Goal: Task Accomplishment & Management: Manage account settings

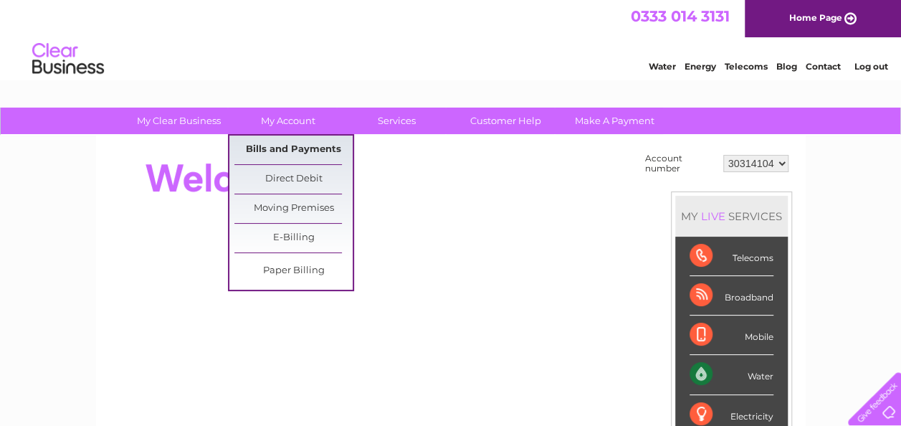
click at [279, 152] on link "Bills and Payments" at bounding box center [293, 149] width 118 height 29
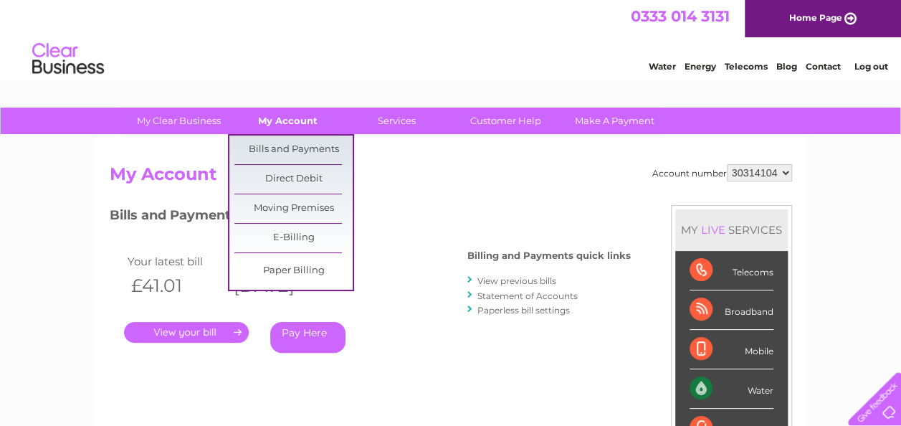
click at [278, 125] on link "My Account" at bounding box center [288, 121] width 118 height 27
click at [283, 149] on link "Bills and Payments" at bounding box center [293, 149] width 118 height 29
click at [278, 155] on link "Bills and Payments" at bounding box center [293, 149] width 118 height 29
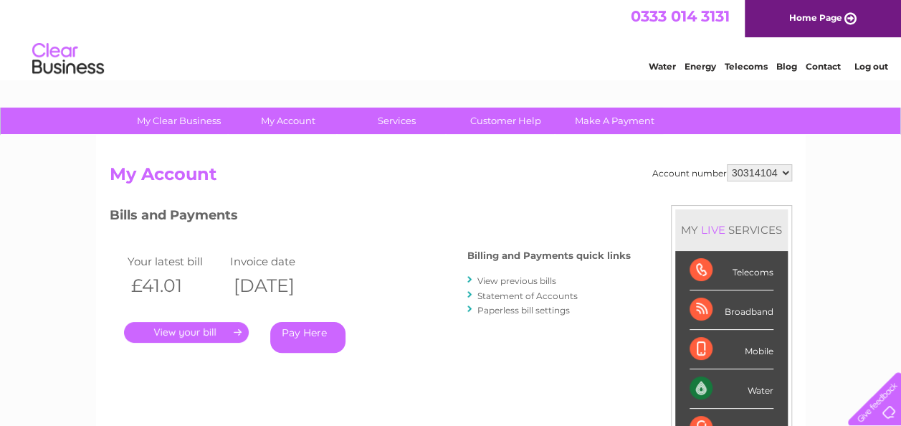
click at [493, 279] on link "View previous bills" at bounding box center [516, 280] width 79 height 11
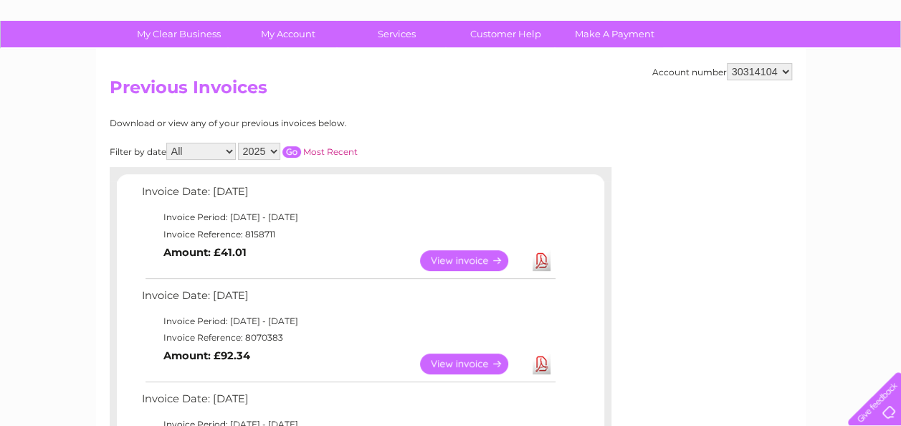
scroll to position [85, 0]
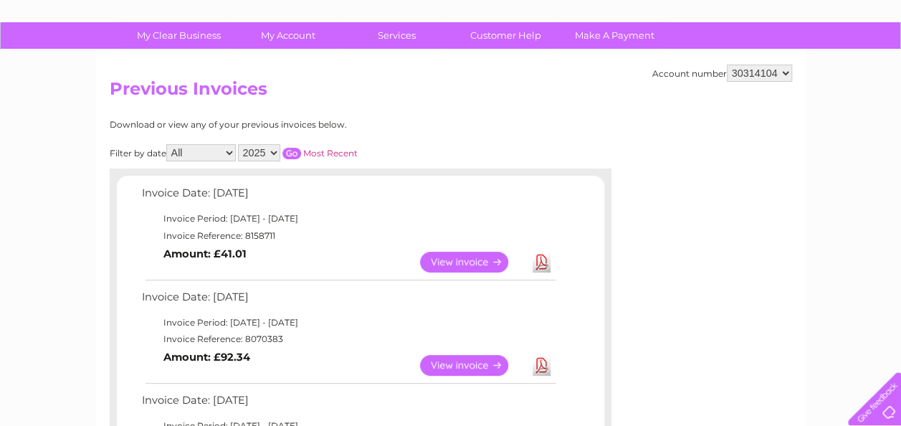
click at [448, 361] on link "View" at bounding box center [472, 365] width 105 height 21
